Goal: Task Accomplishment & Management: Manage account settings

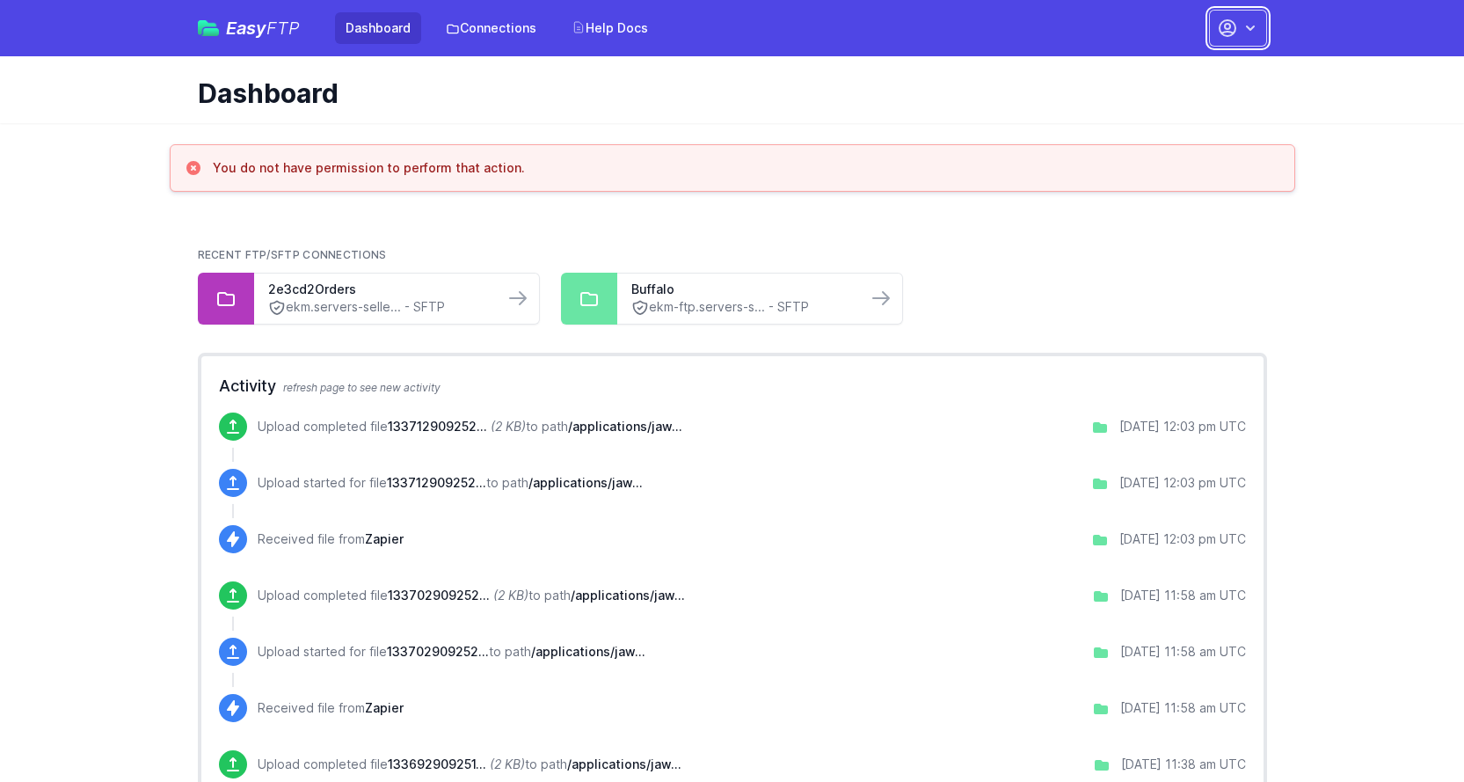
click at [1257, 33] on icon "button" at bounding box center [1251, 28] width 18 height 18
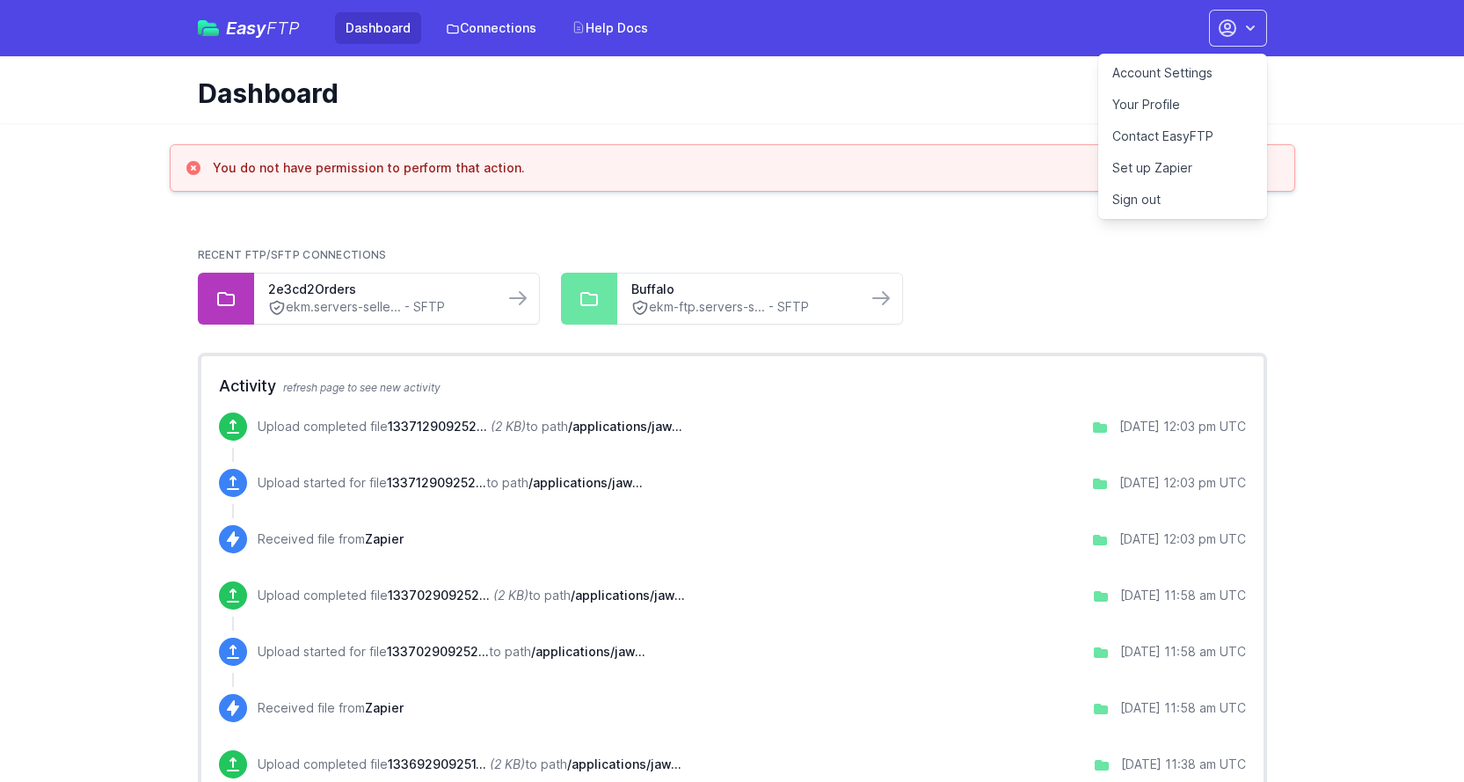
click at [1158, 101] on link "Your Profile" at bounding box center [1182, 105] width 169 height 32
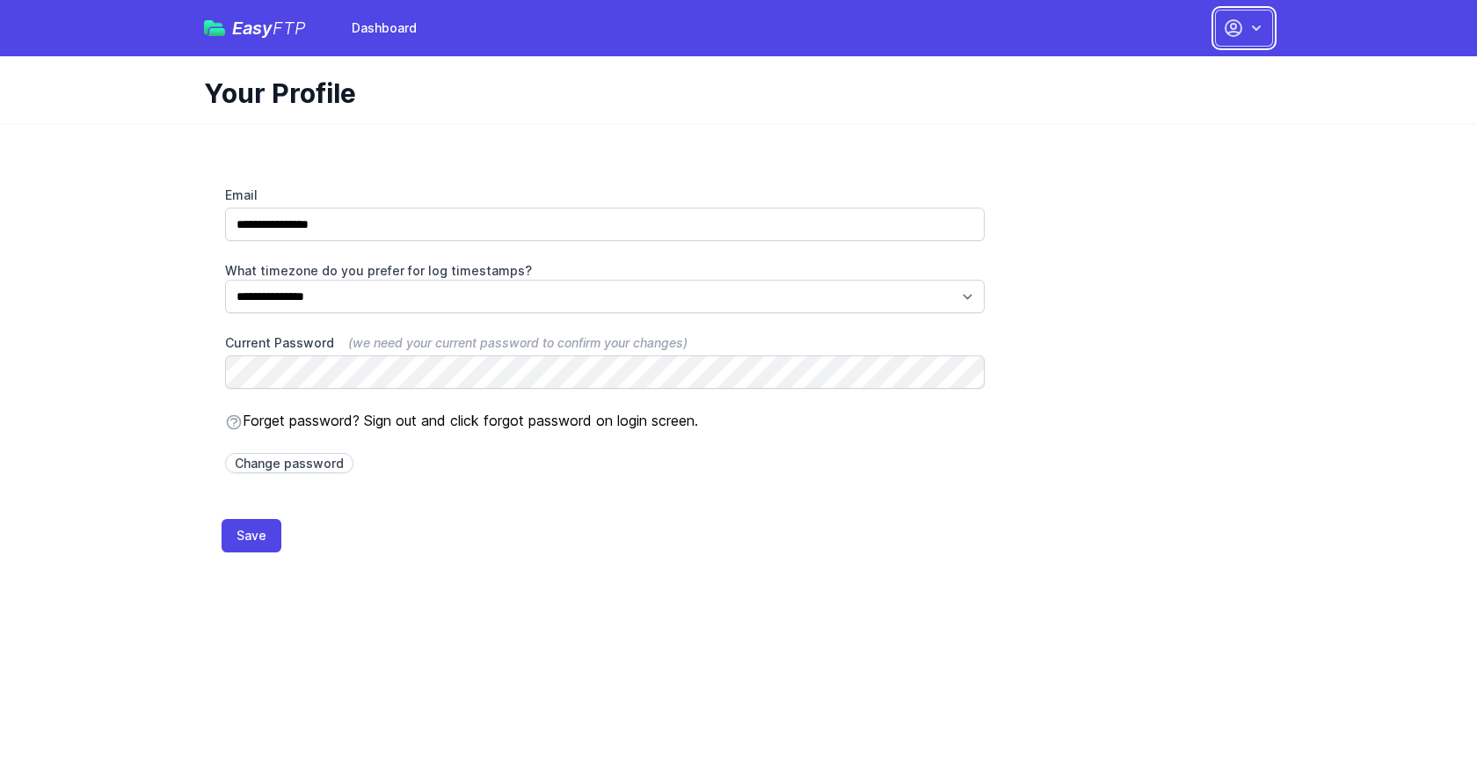
click at [1251, 33] on icon "button" at bounding box center [1257, 28] width 18 height 18
click at [1167, 72] on link "Dashboard" at bounding box center [1188, 73] width 169 height 32
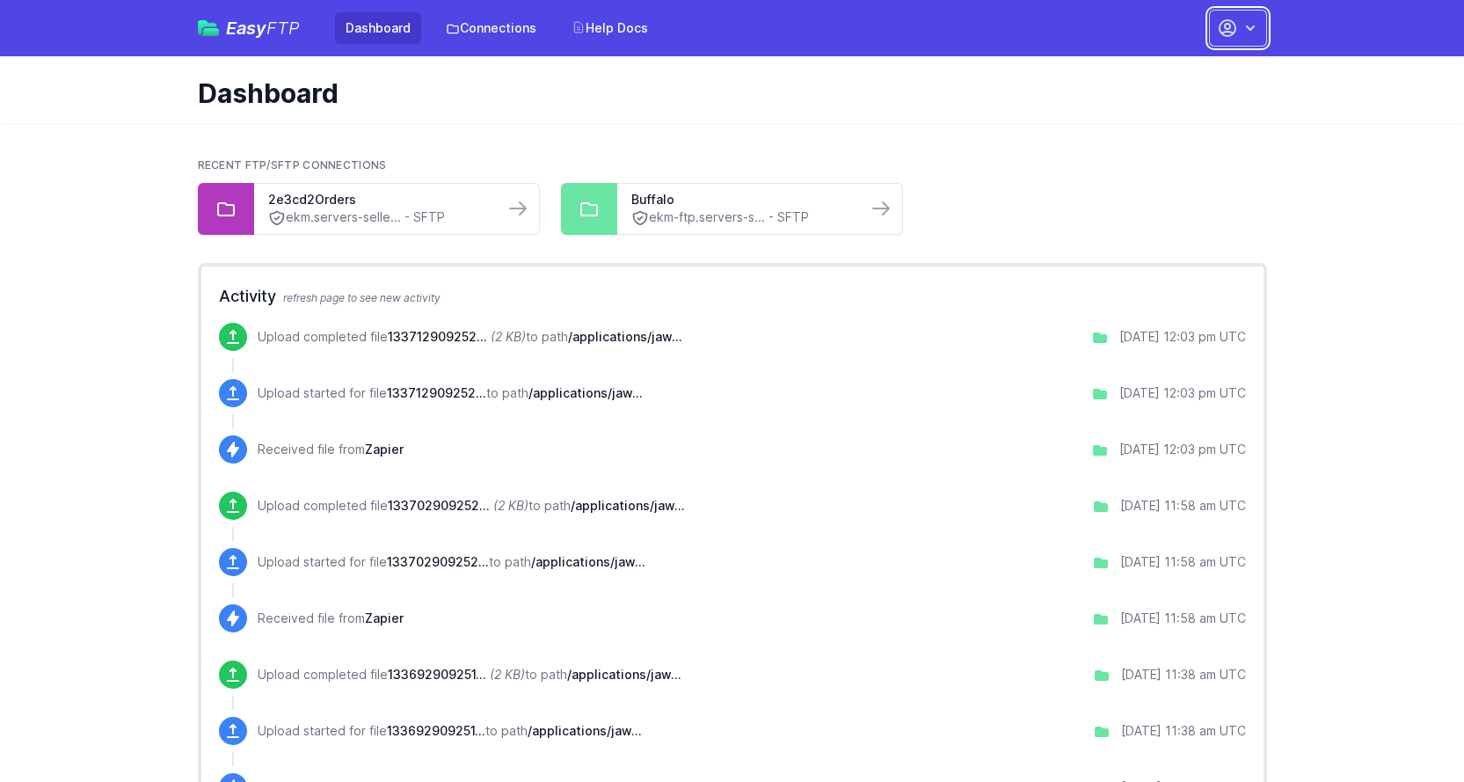
drag, startPoint x: 1262, startPoint y: 26, endPoint x: 1251, endPoint y: 36, distance: 14.3
click at [1261, 26] on button "button" at bounding box center [1238, 28] width 58 height 37
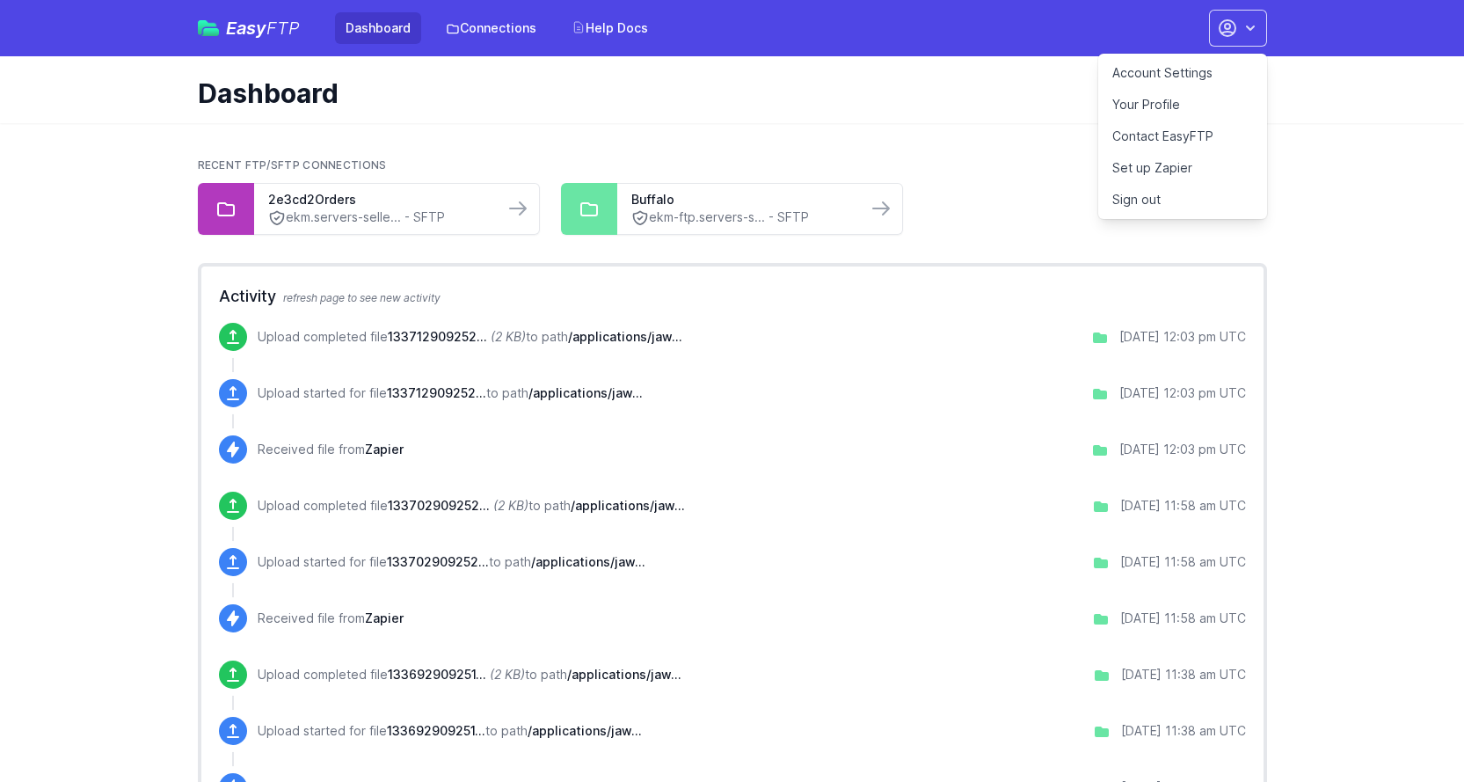
click at [1197, 72] on link "Account Settings" at bounding box center [1182, 73] width 169 height 32
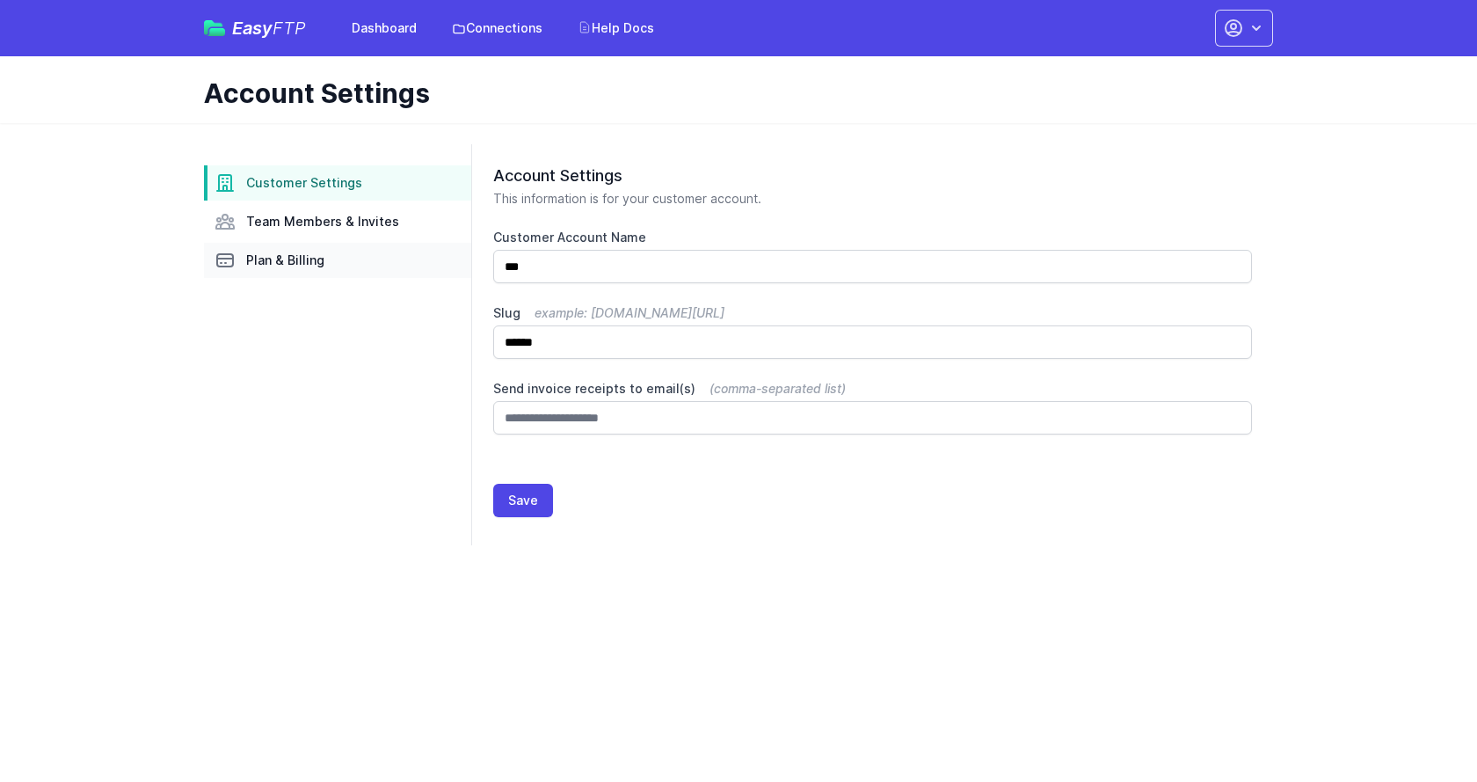
click at [273, 251] on link "Plan & Billing" at bounding box center [337, 260] width 267 height 35
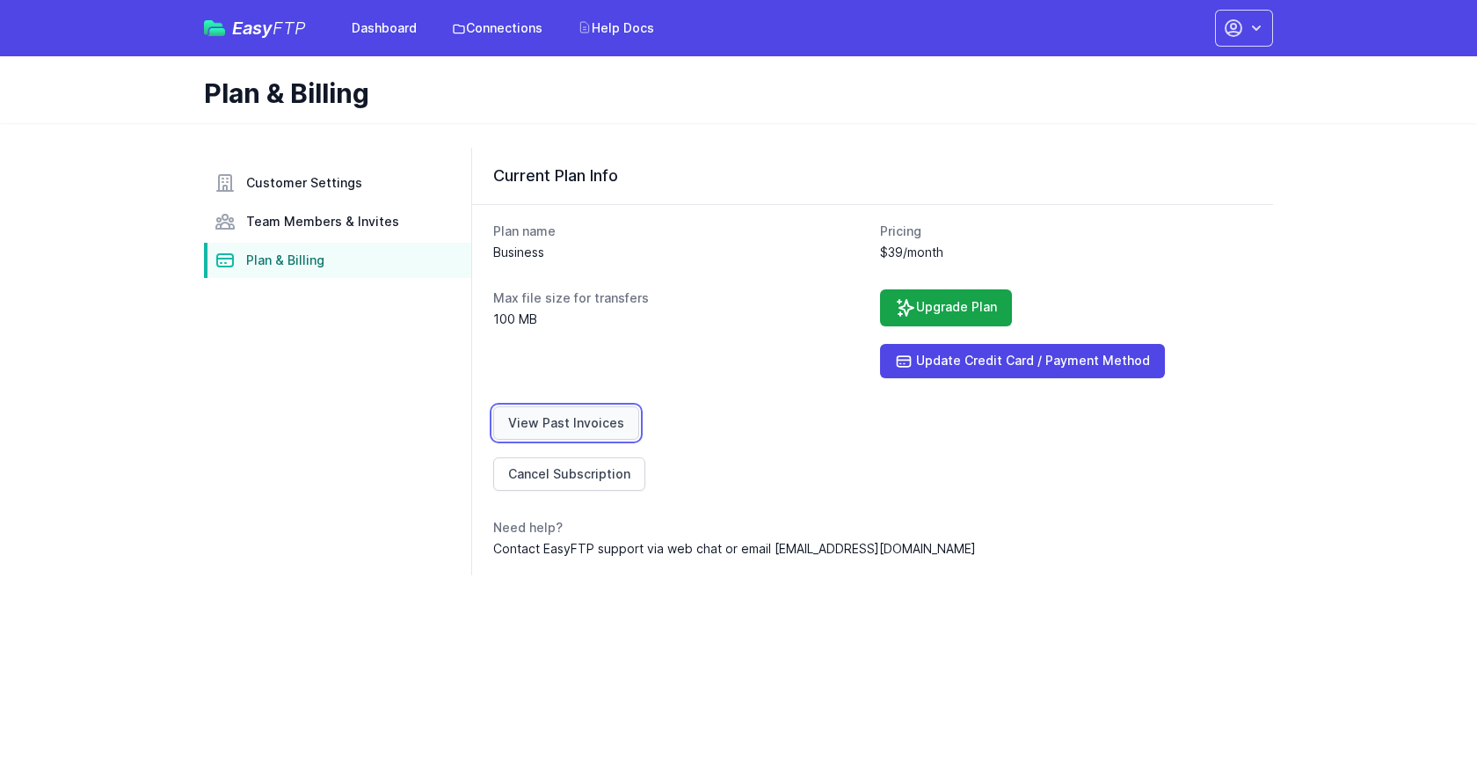
click at [572, 425] on link "View Past Invoices" at bounding box center [566, 422] width 146 height 33
